Goal: Transaction & Acquisition: Purchase product/service

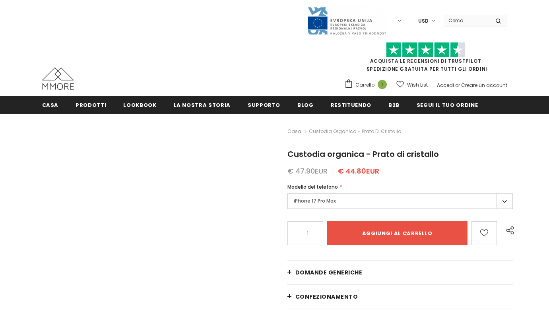
type input "Add to cart"
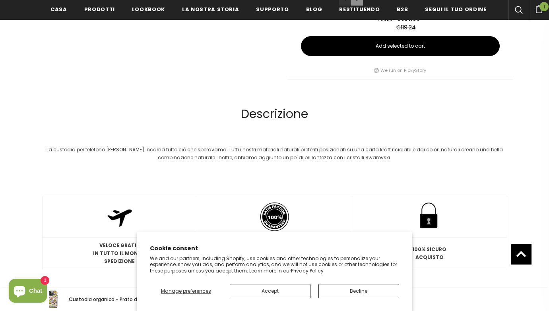
scroll to position [934, 0]
